Goal: Find specific page/section: Find specific page/section

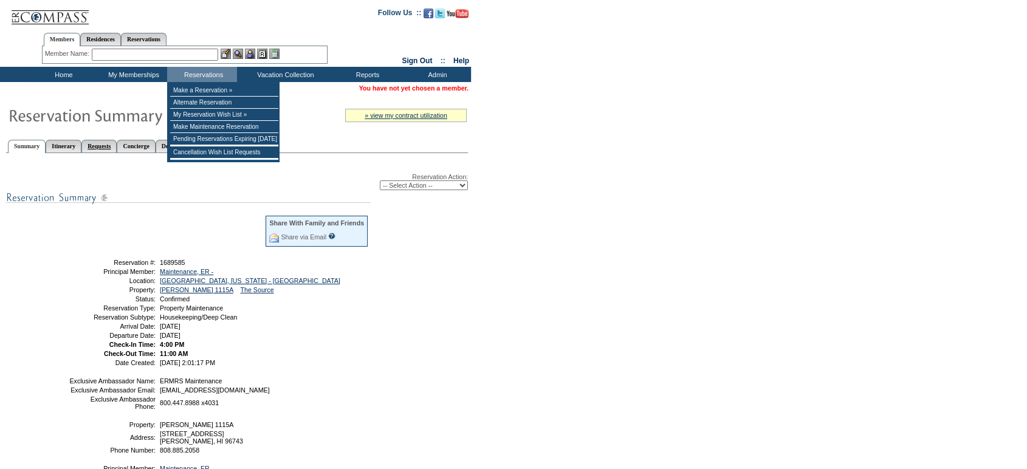
click at [117, 142] on link "Requests" at bounding box center [98, 146] width 35 height 13
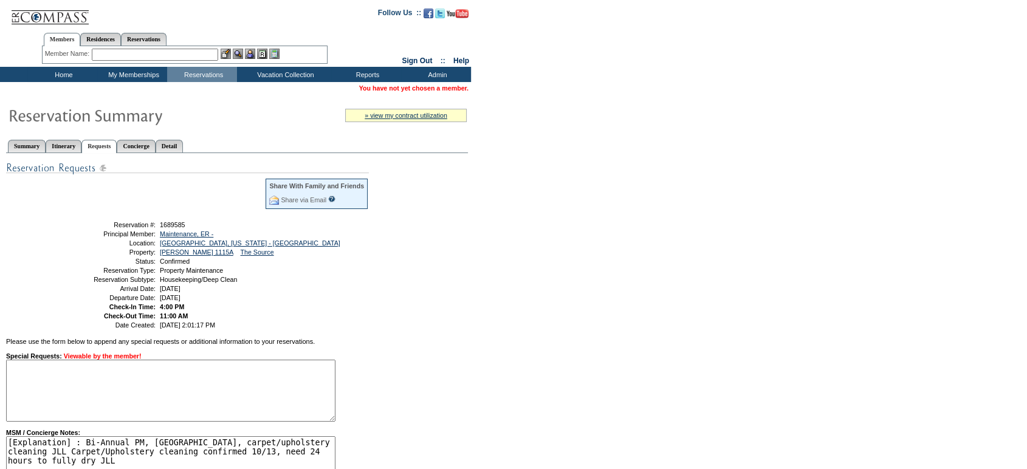
scroll to position [151, 0]
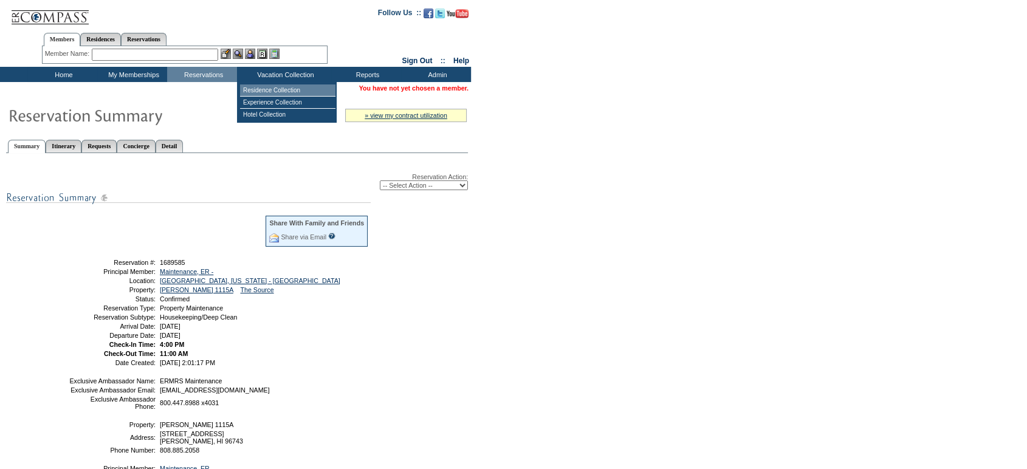
click at [287, 88] on td "Residence Collection" at bounding box center [287, 90] width 95 height 12
